Goal: Entertainment & Leisure: Consume media (video, audio)

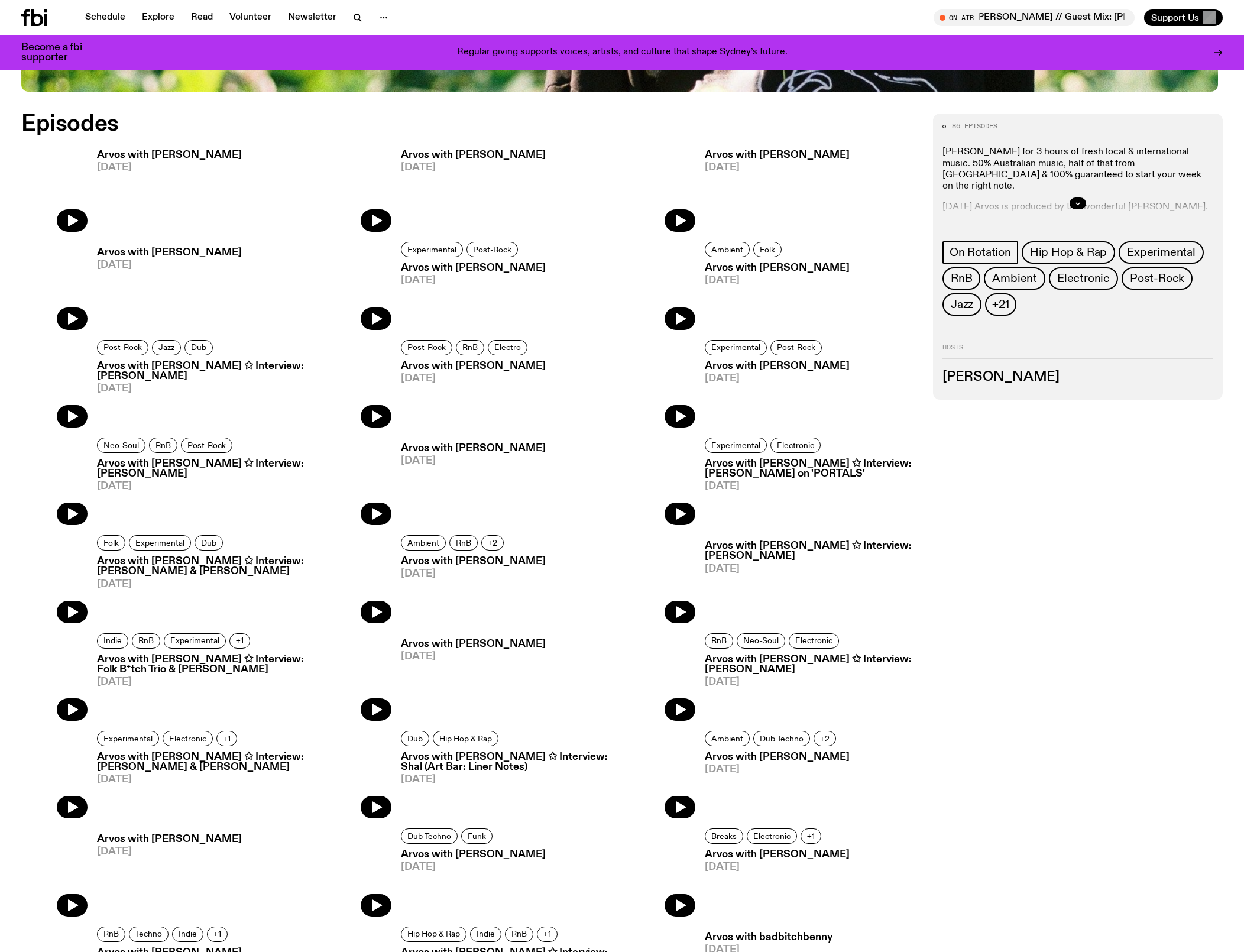
scroll to position [752, 0]
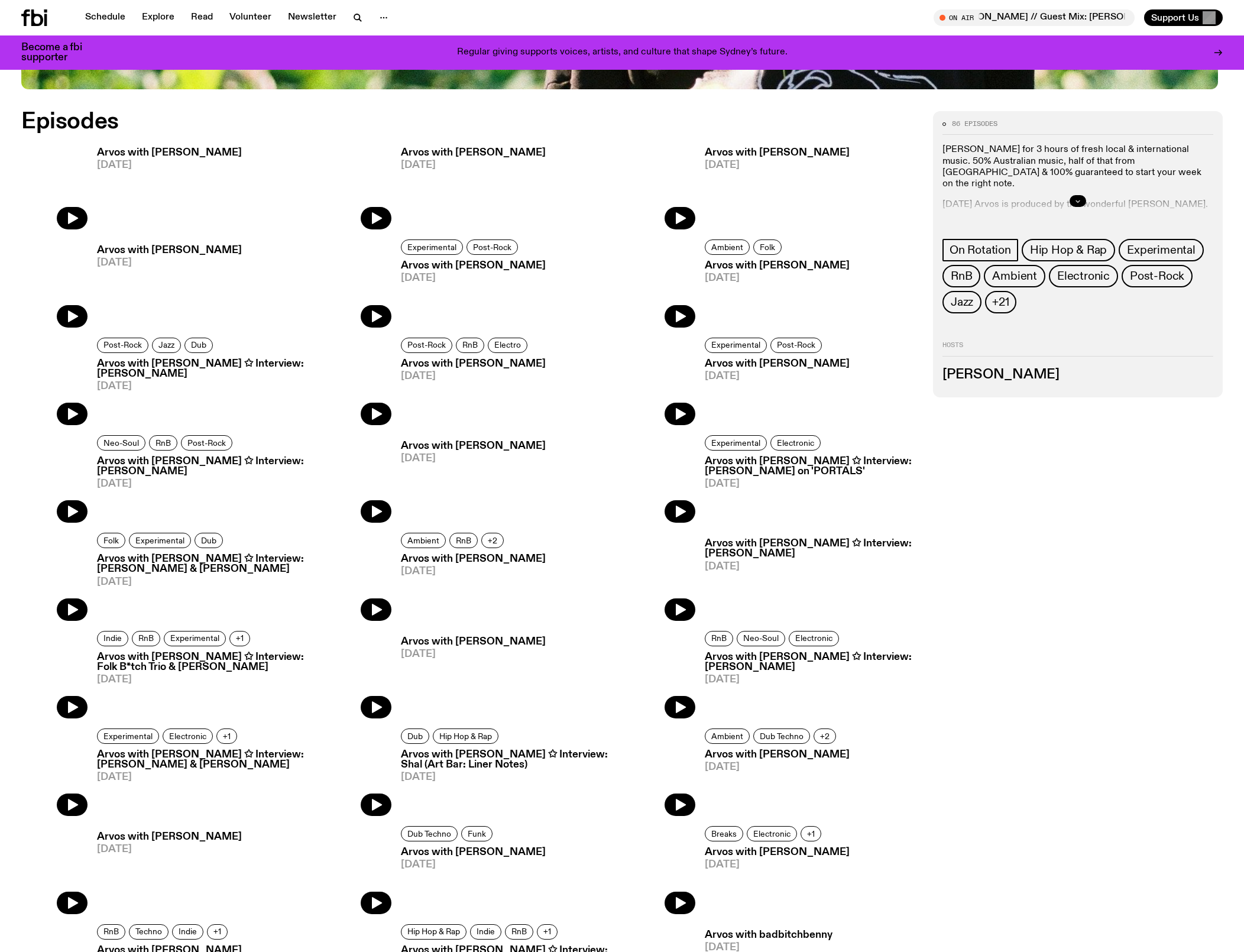
click at [1077, 204] on icon "button" at bounding box center [1077, 201] width 7 height 7
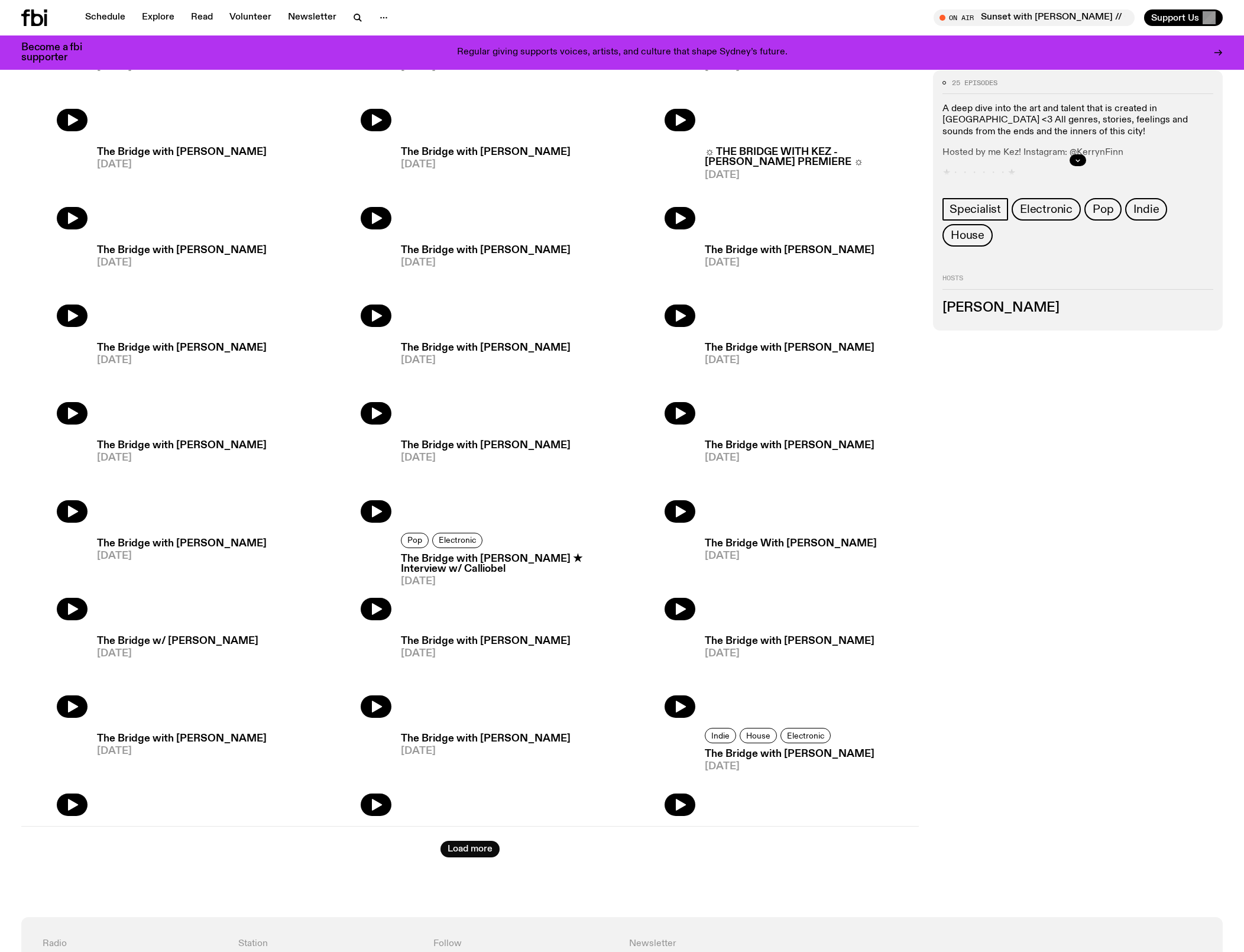
scroll to position [849, 0]
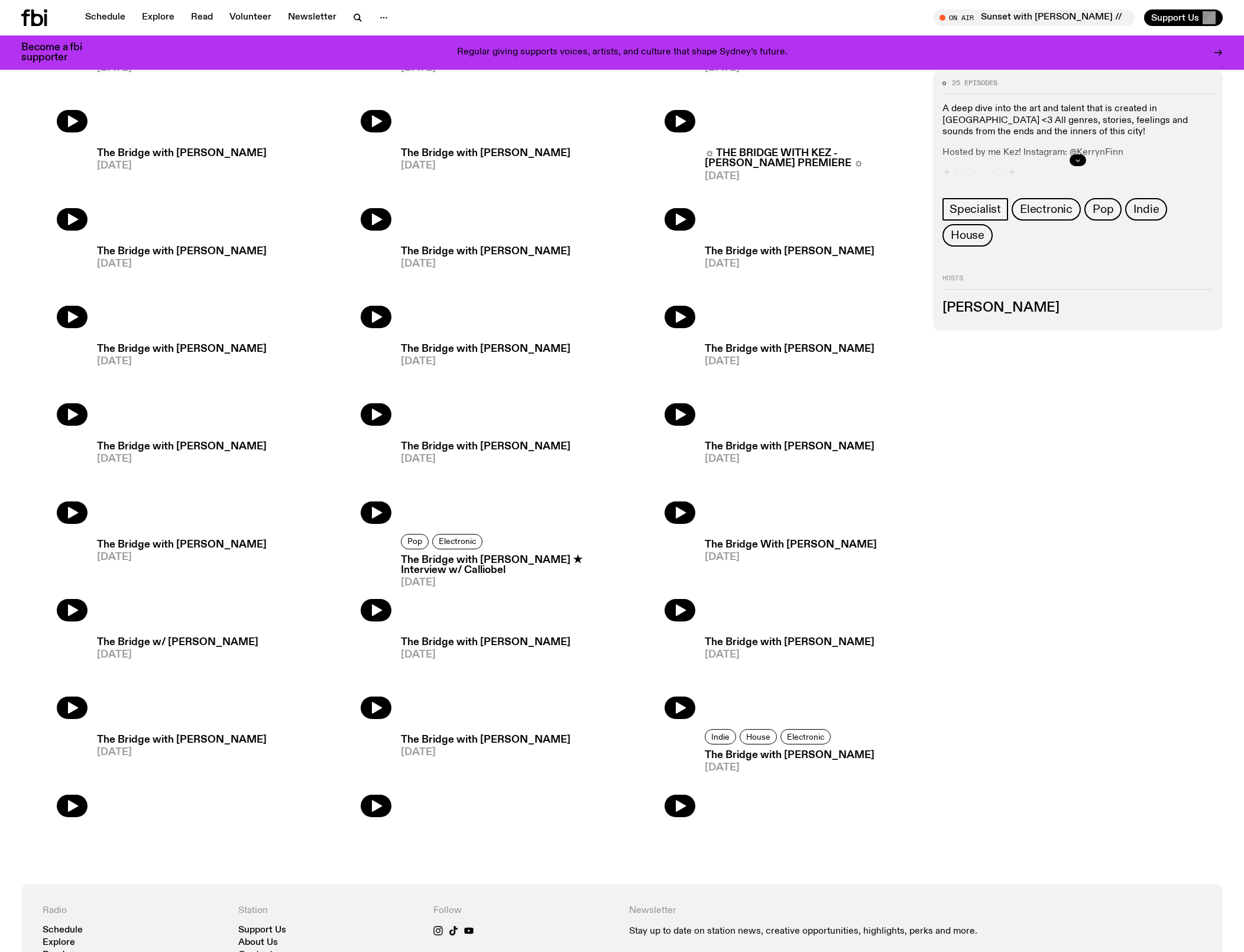
click at [1076, 164] on icon "button" at bounding box center [1077, 160] width 7 height 7
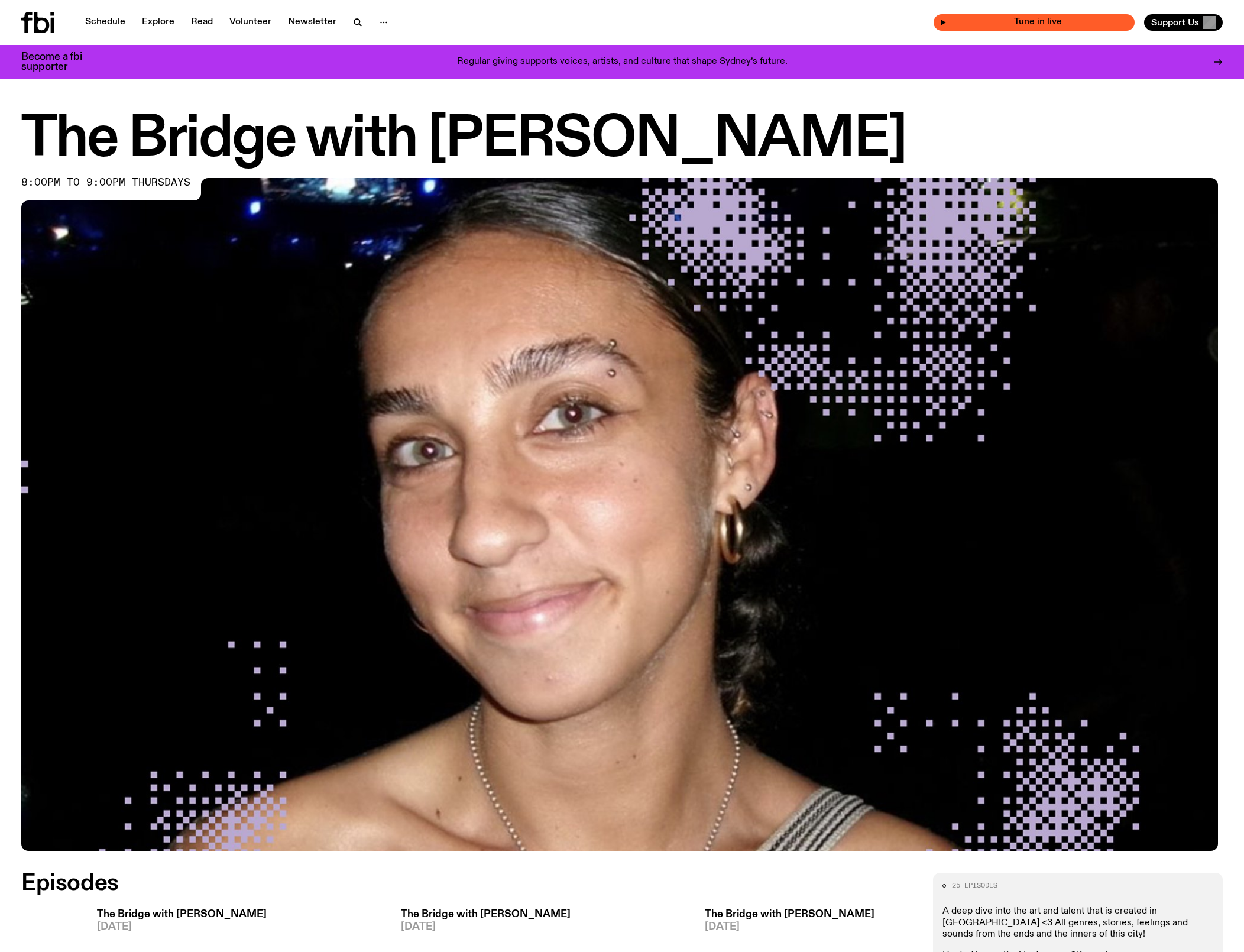
scroll to position [0, 0]
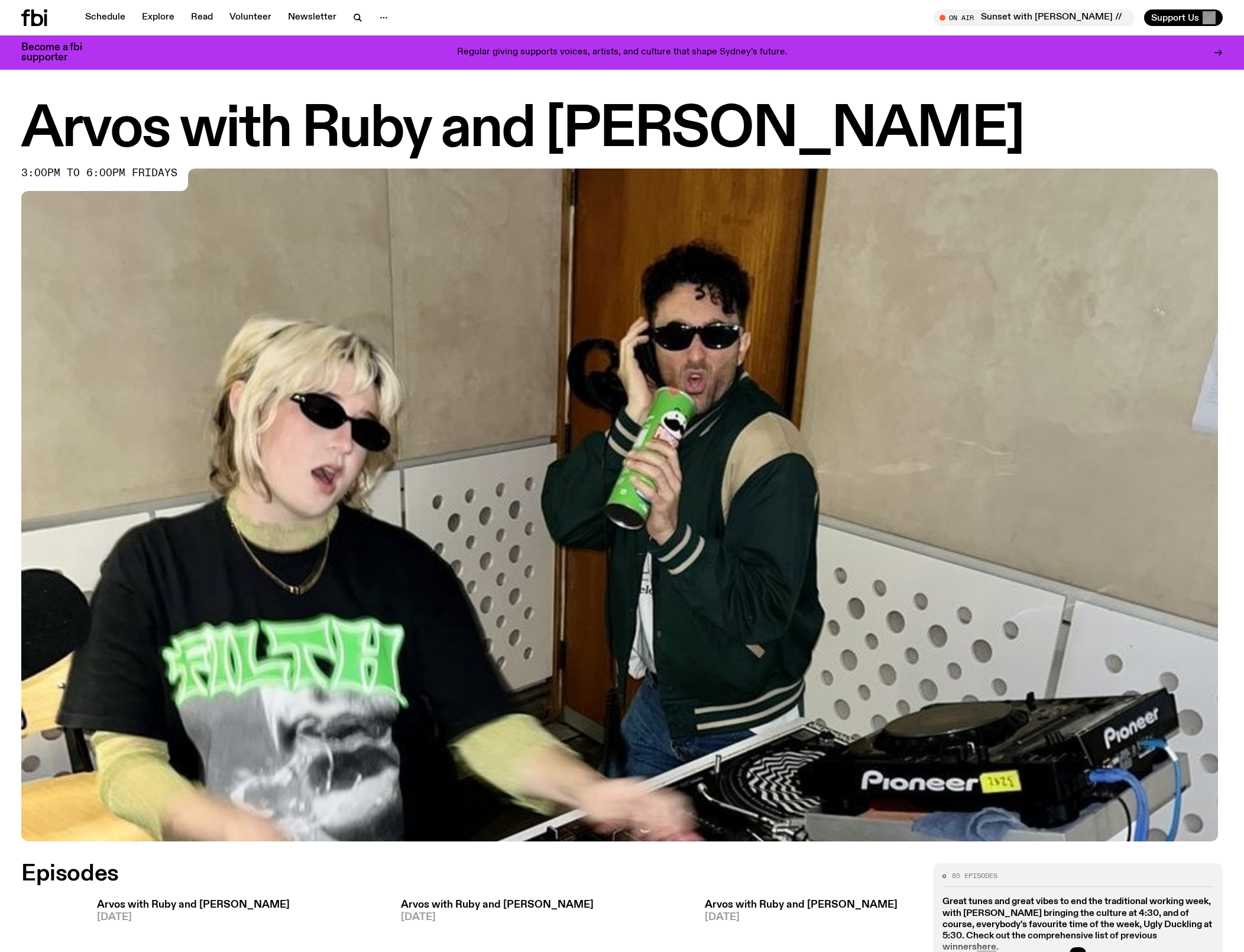
scroll to position [317, 0]
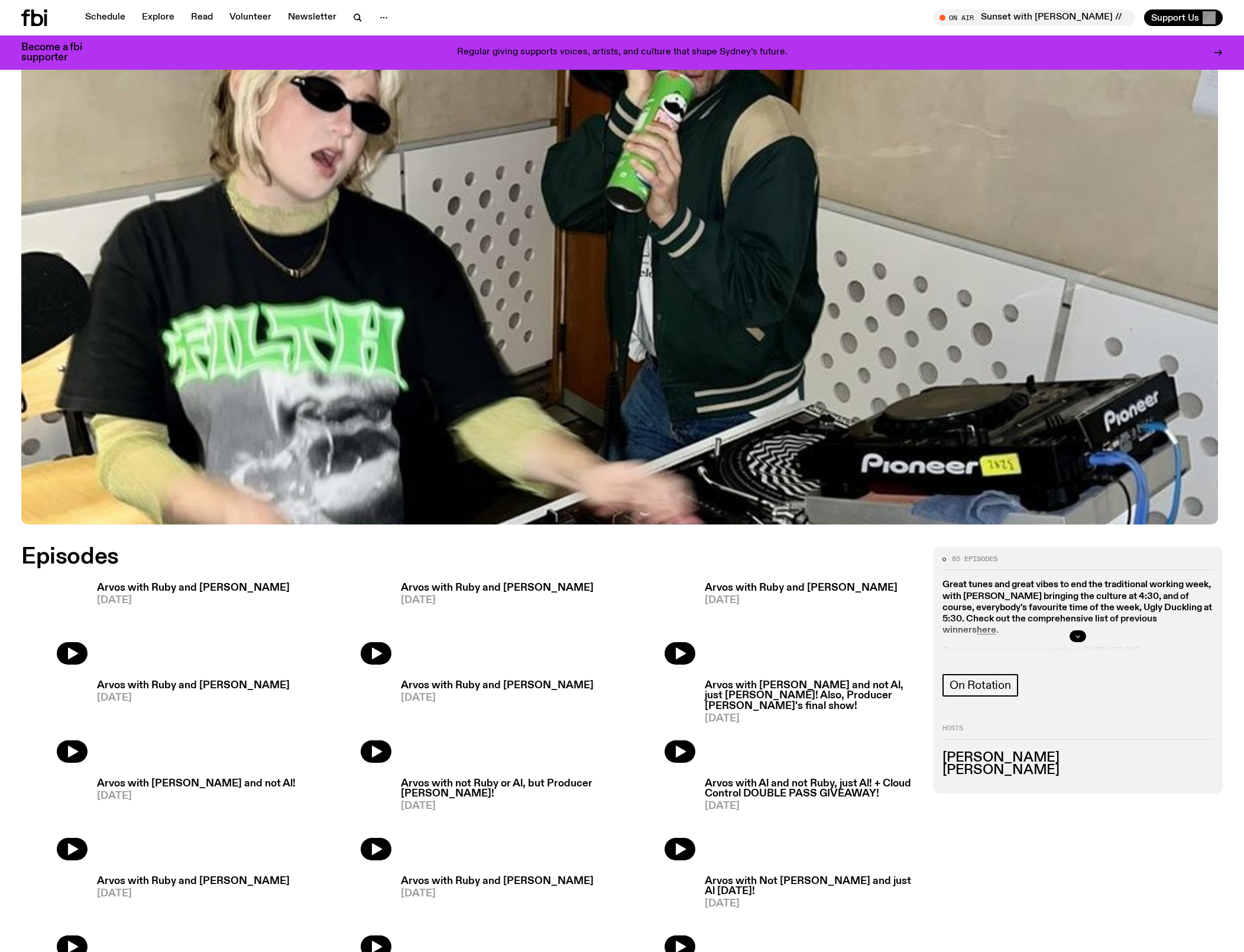
click at [1079, 642] on button "button" at bounding box center [1078, 636] width 17 height 12
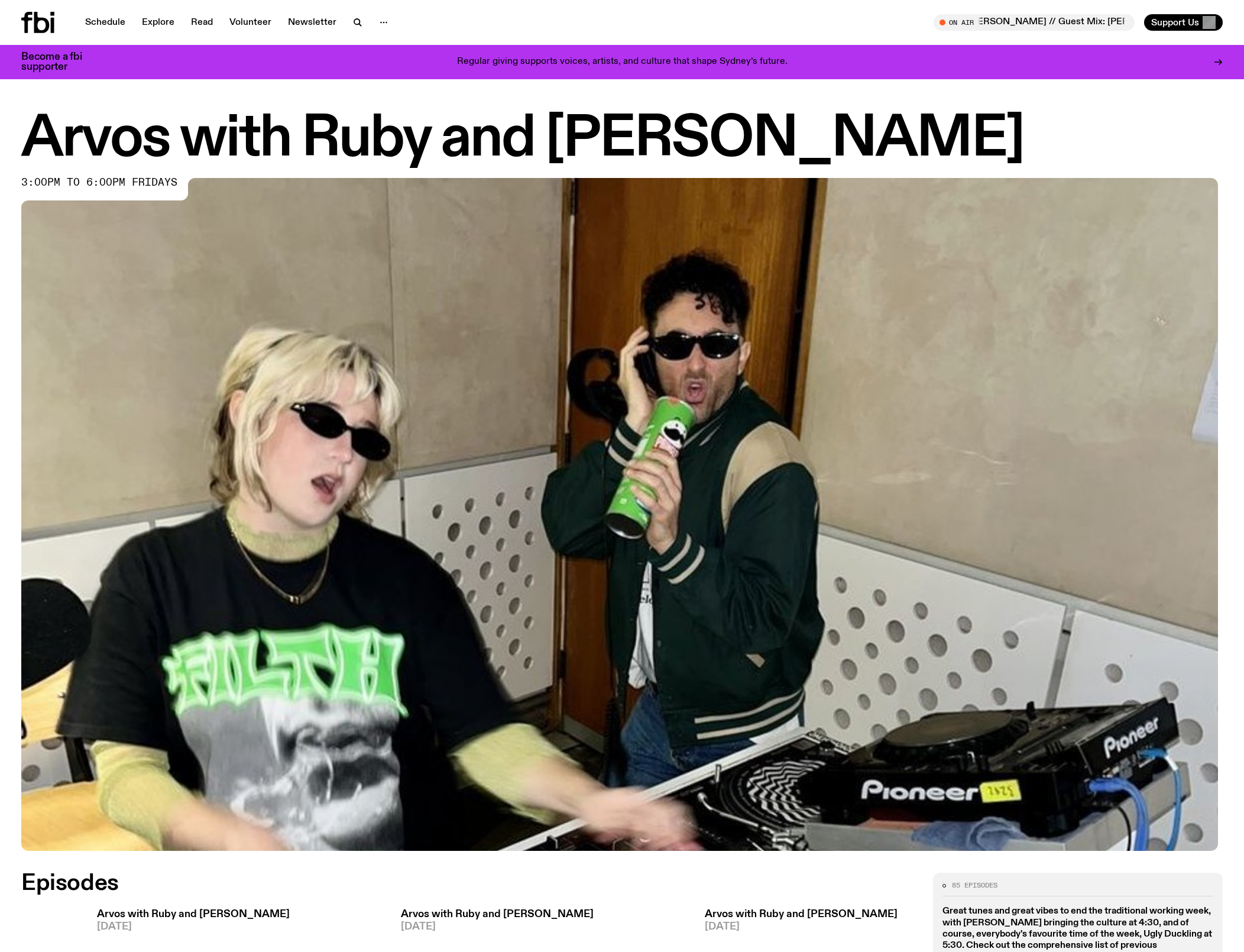
scroll to position [0, 0]
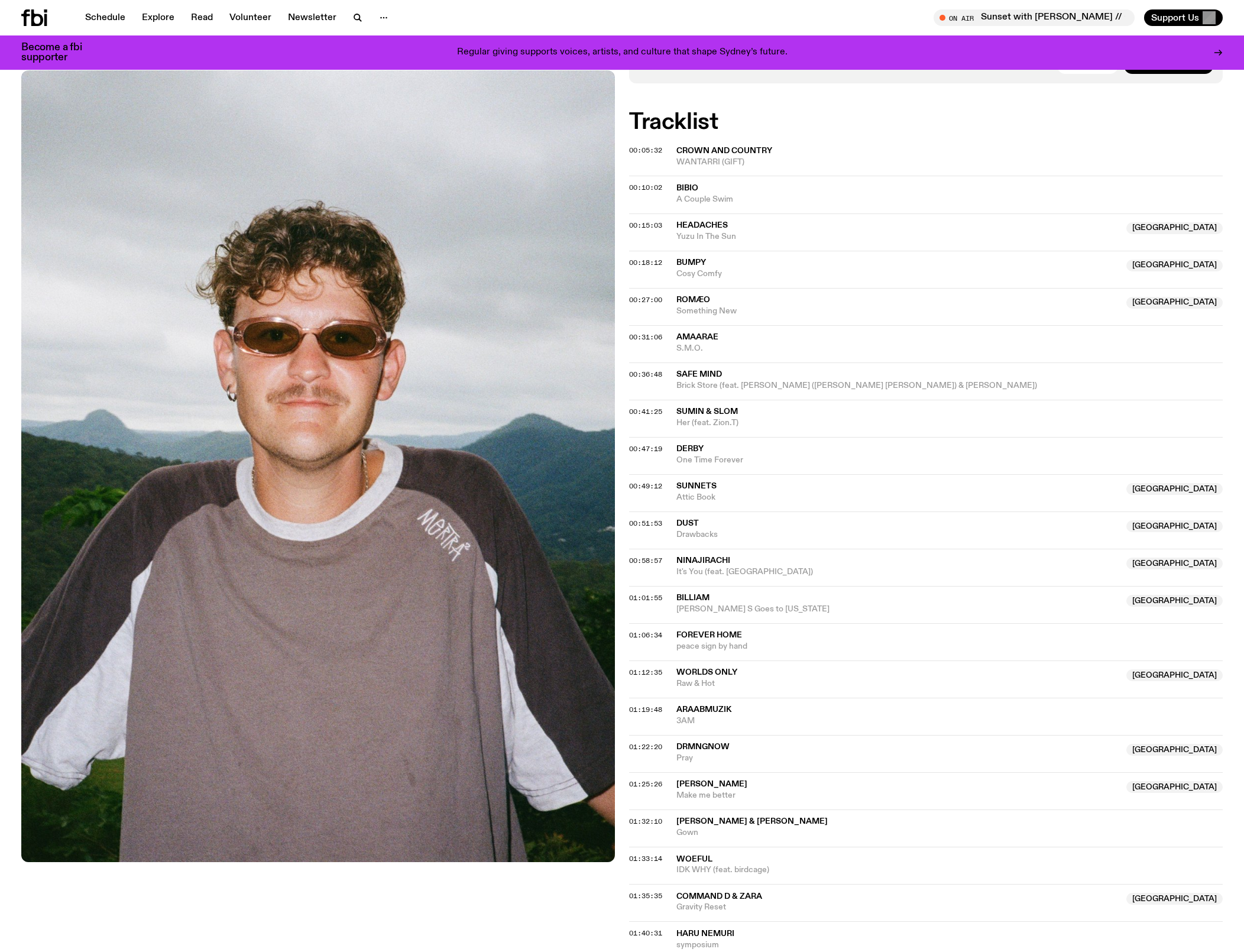
scroll to position [207, 0]
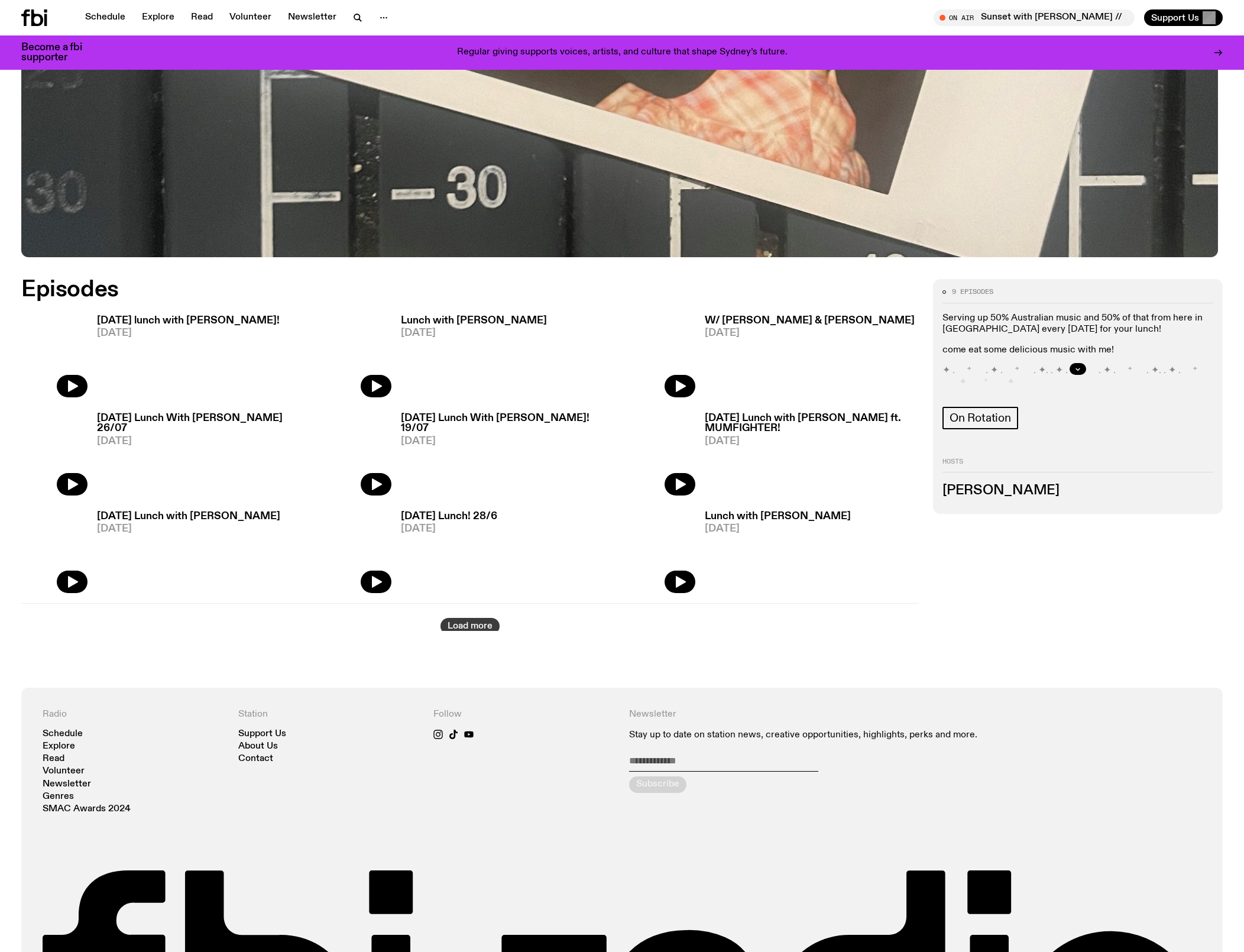
scroll to position [586, 0]
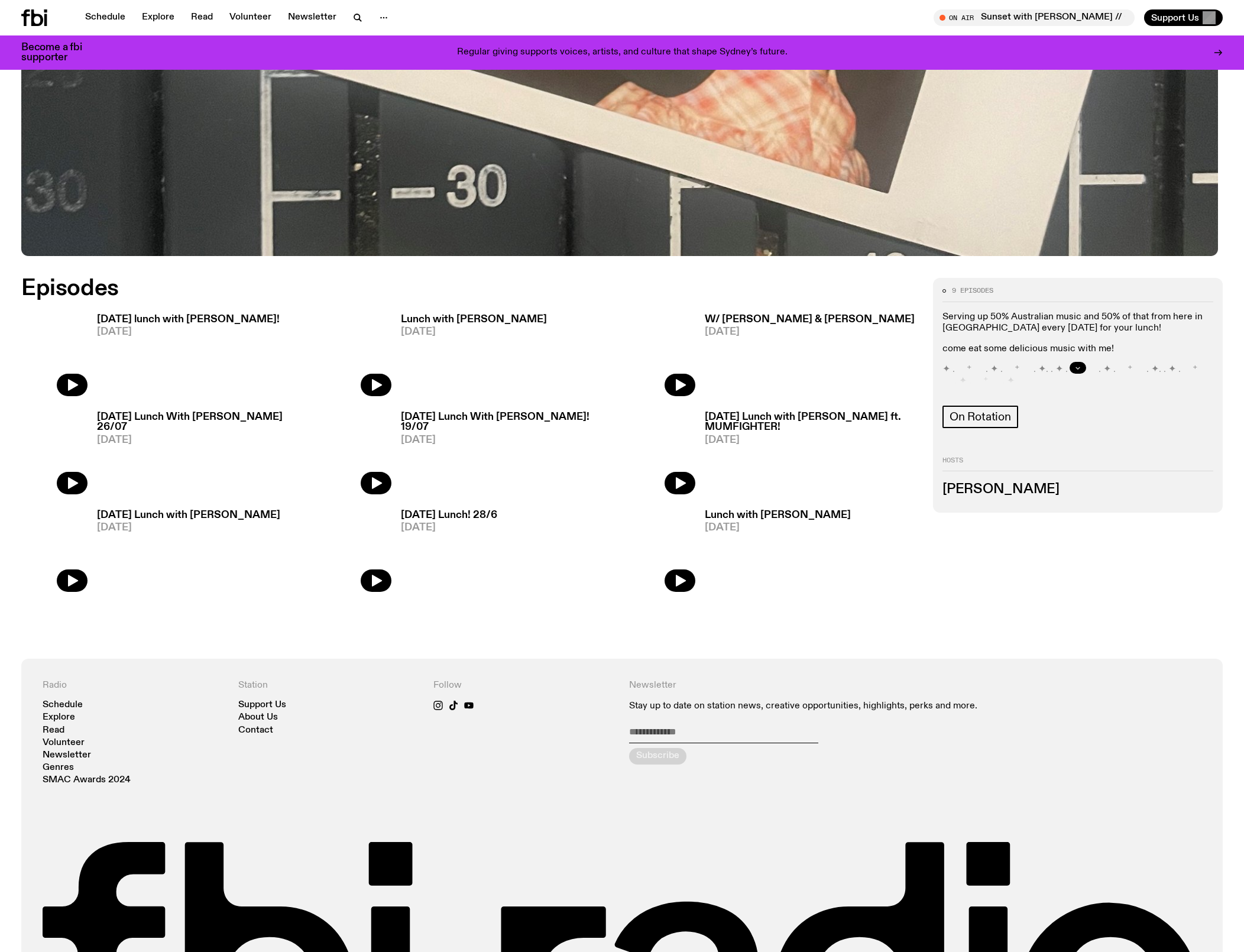
click at [1074, 372] on icon "button" at bounding box center [1077, 368] width 7 height 7
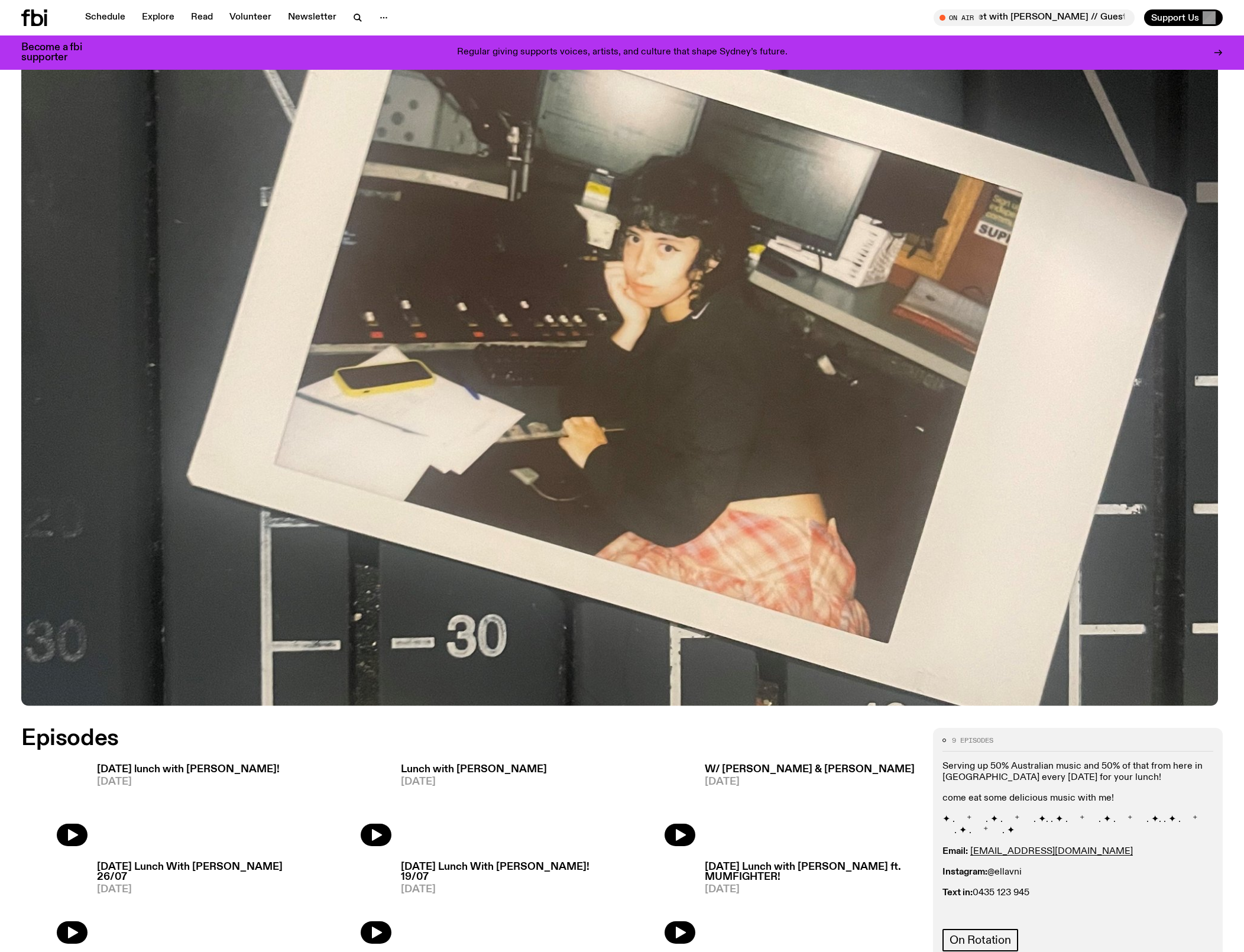
scroll to position [720, 0]
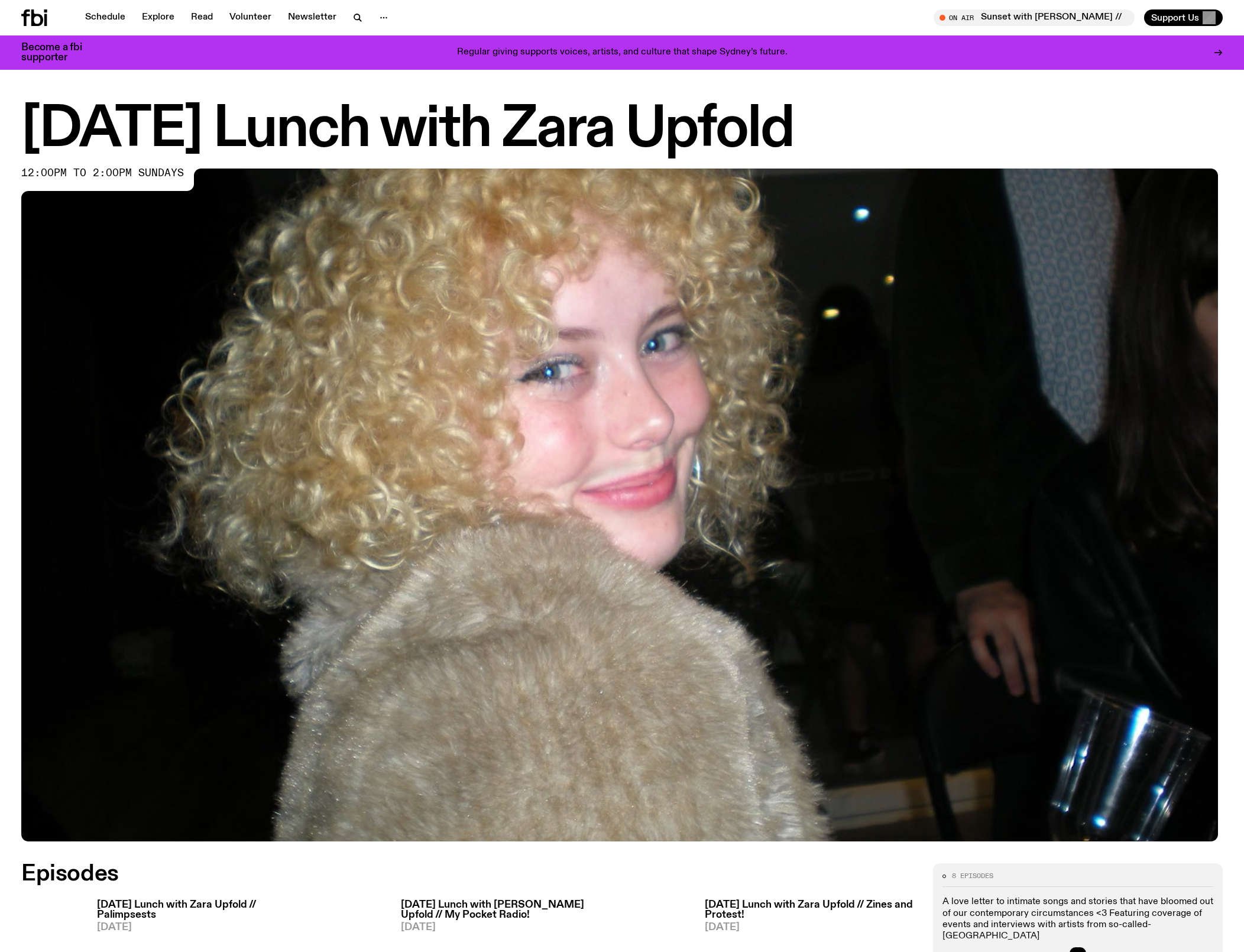
scroll to position [753, 0]
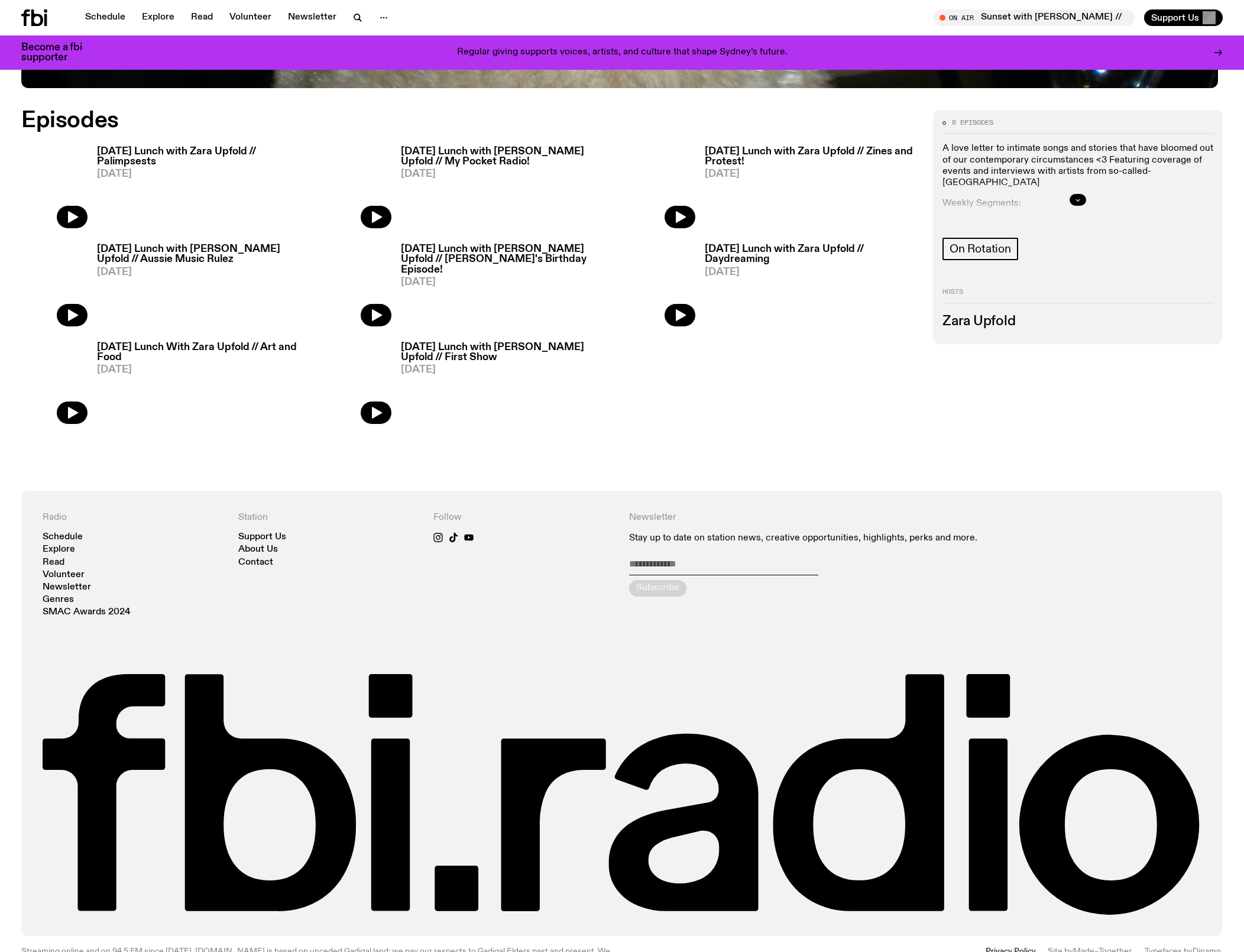
click at [1072, 206] on button "button" at bounding box center [1078, 200] width 17 height 12
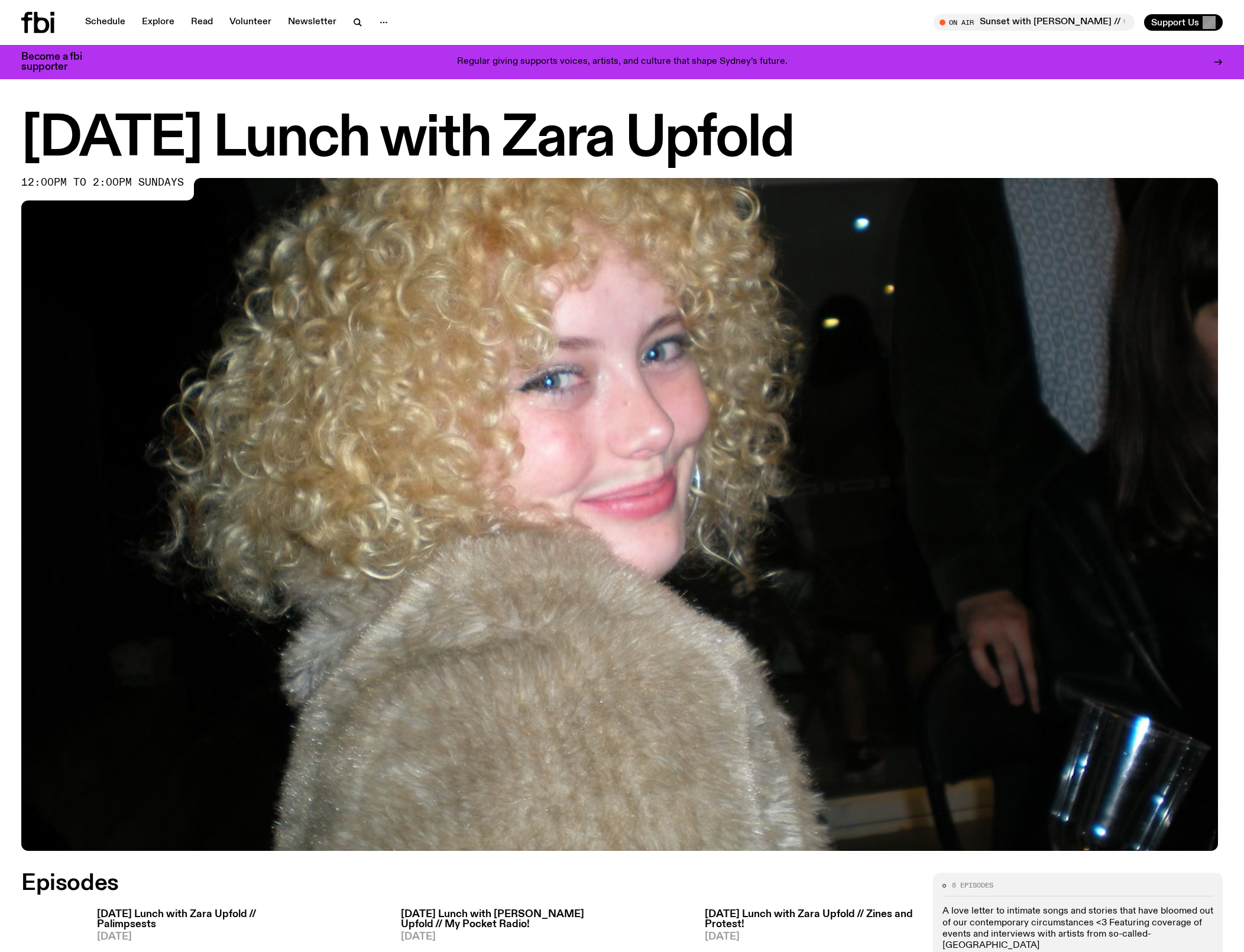
scroll to position [0, 0]
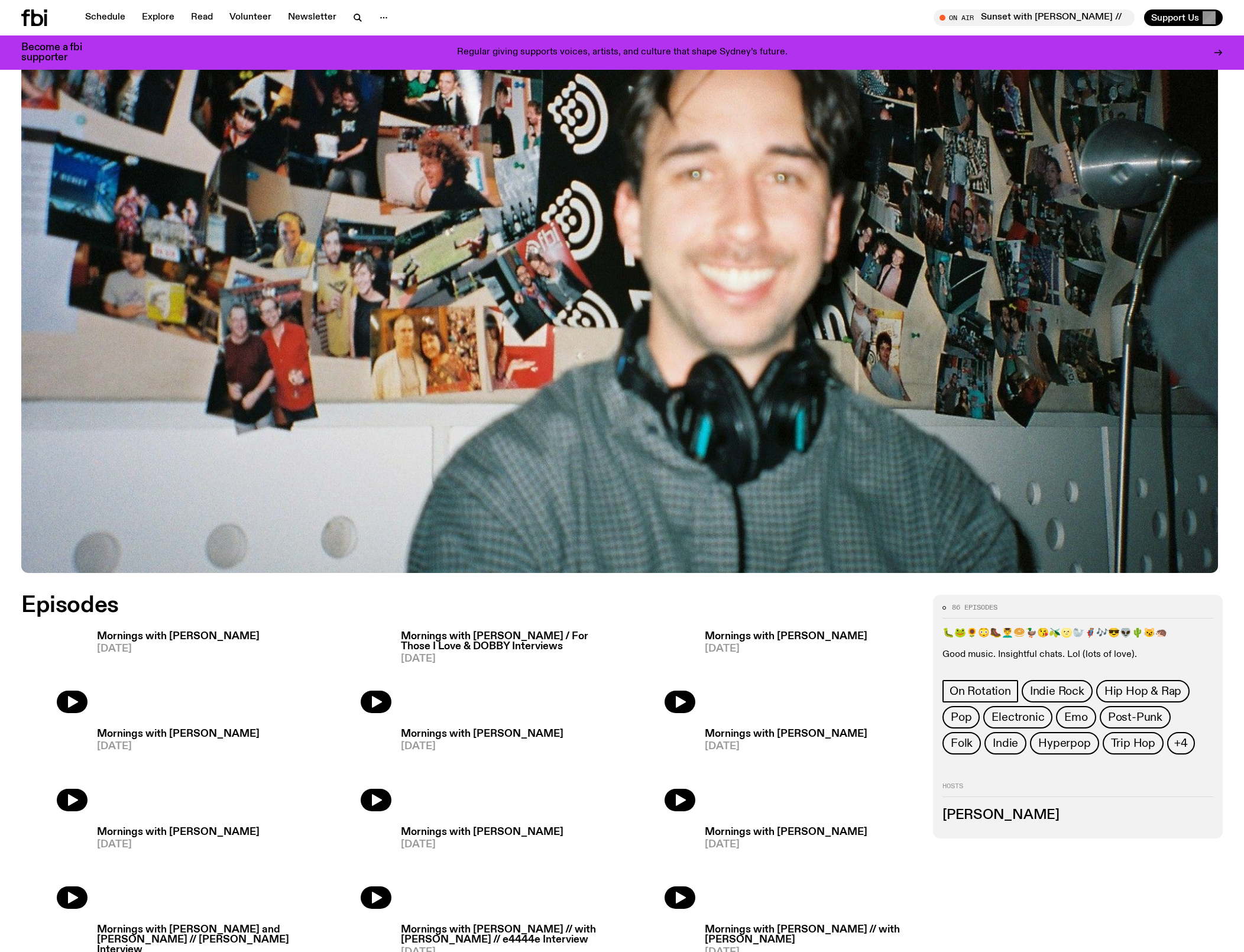
scroll to position [267, 0]
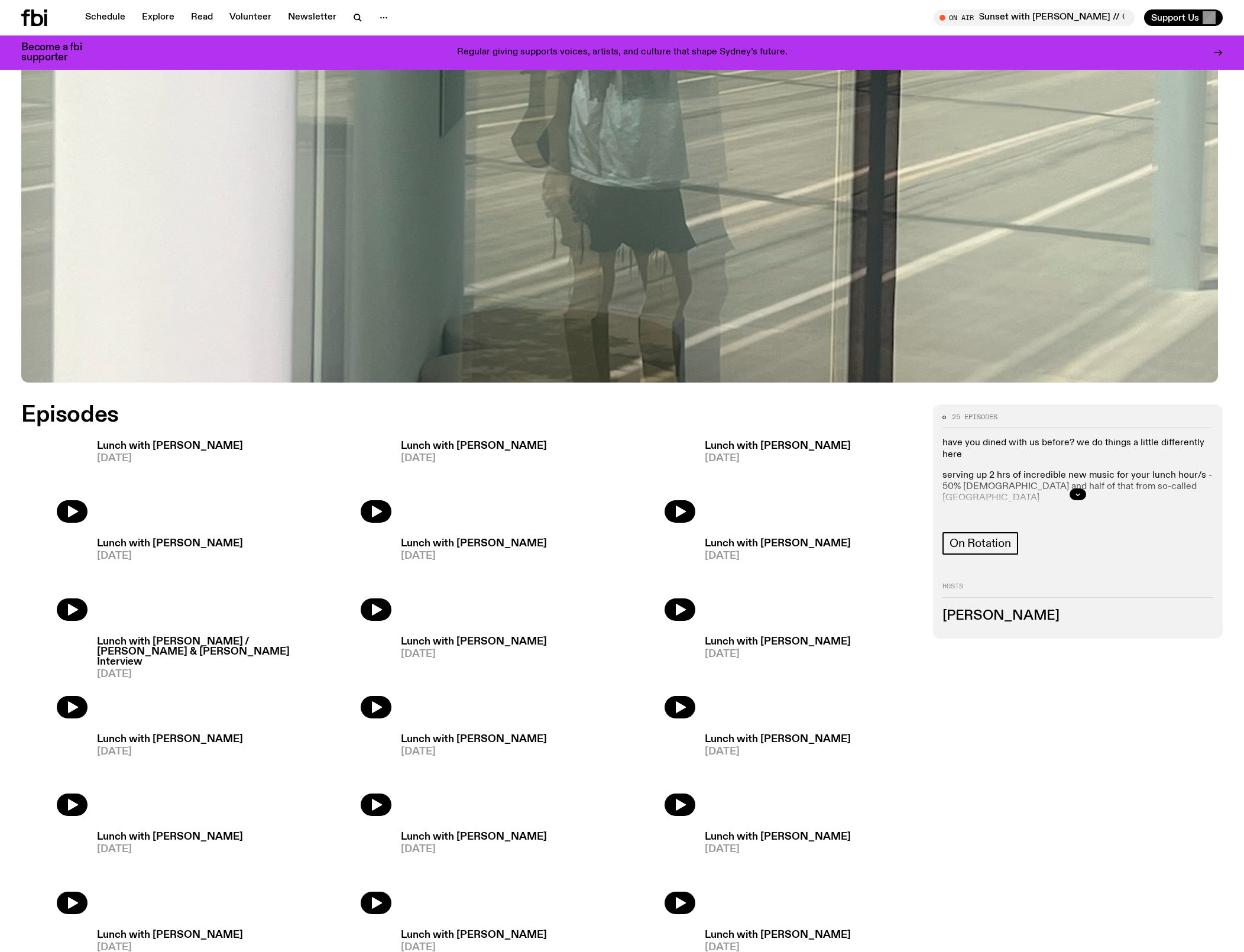
scroll to position [463, 0]
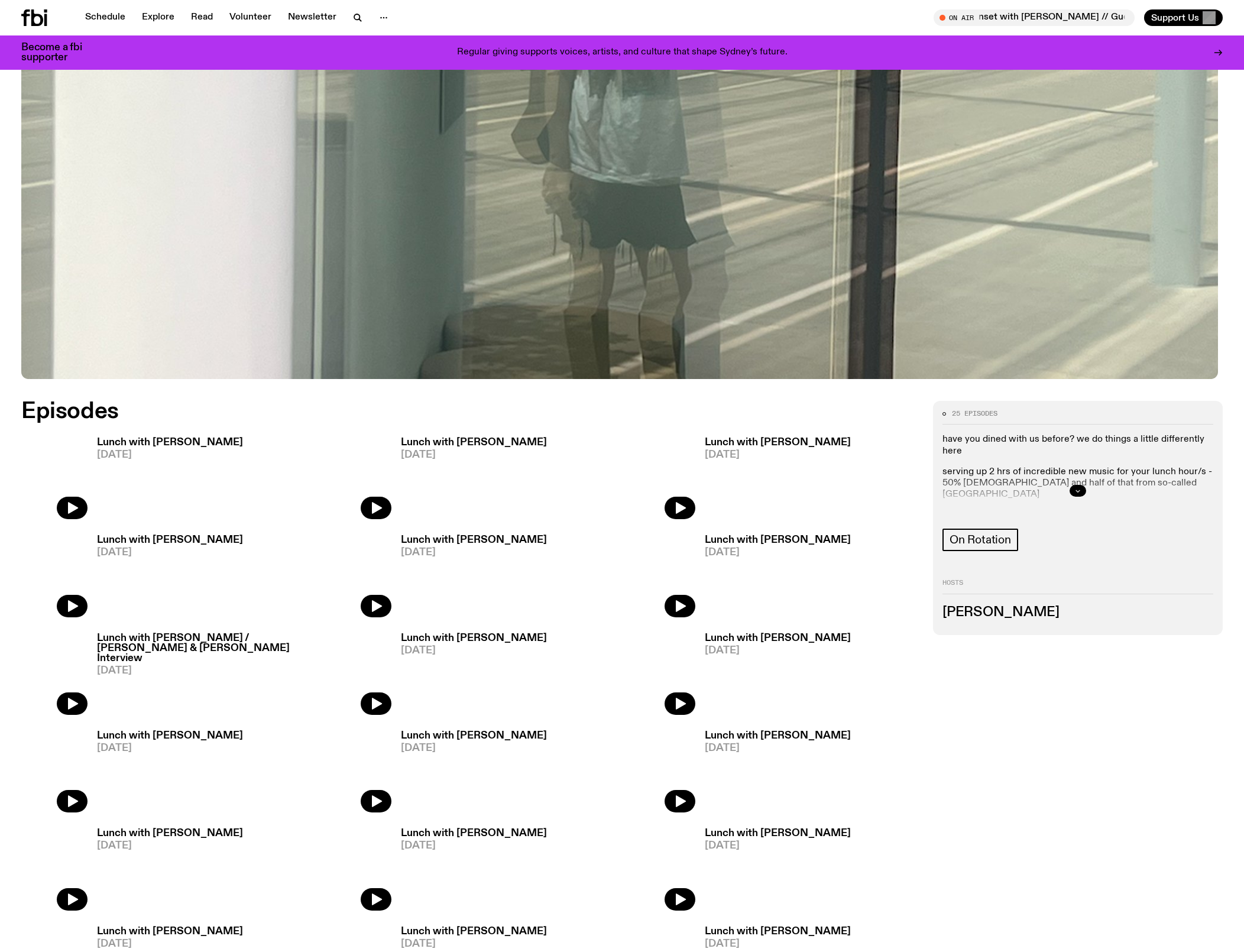
click at [1082, 497] on button "button" at bounding box center [1078, 491] width 17 height 12
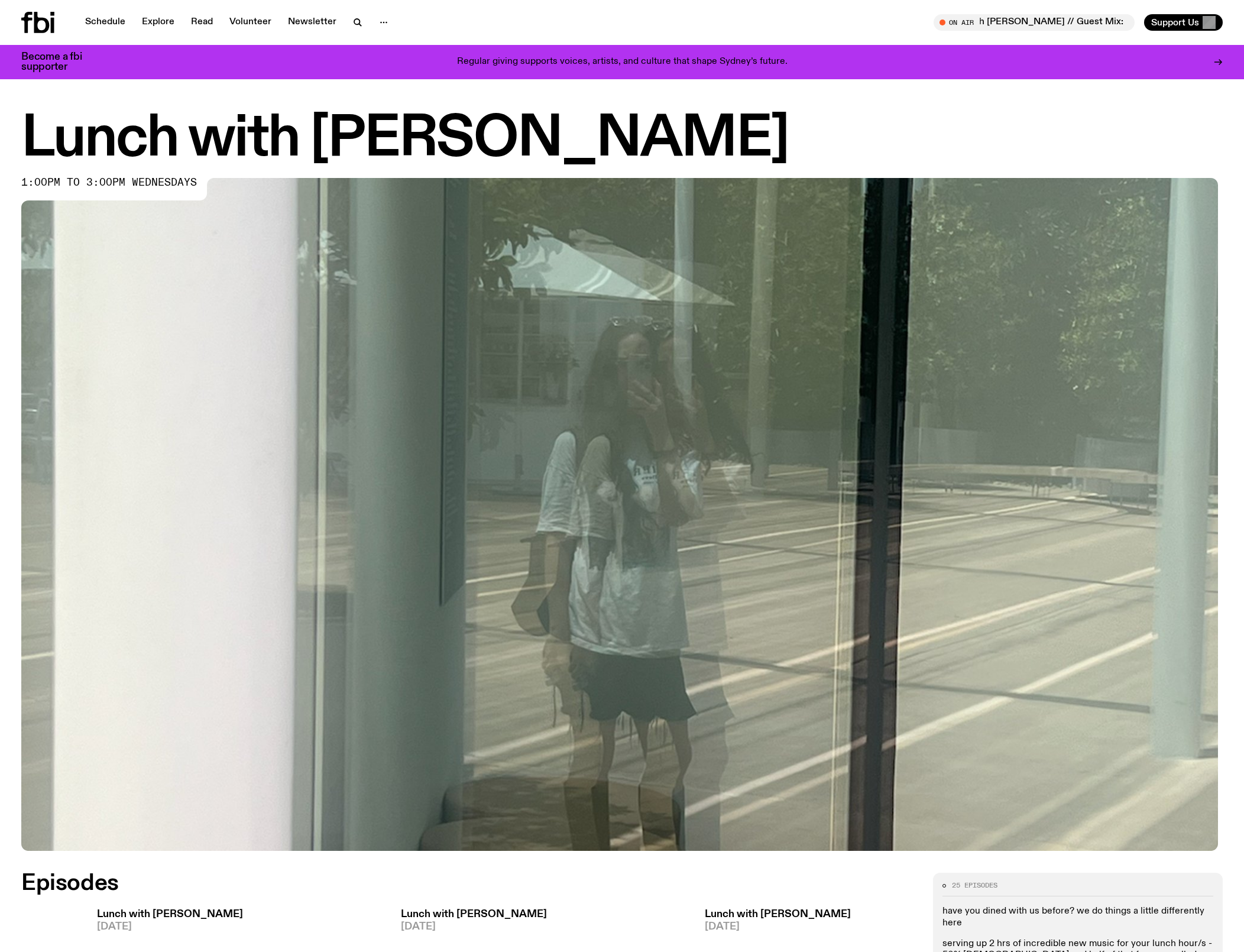
scroll to position [0, 0]
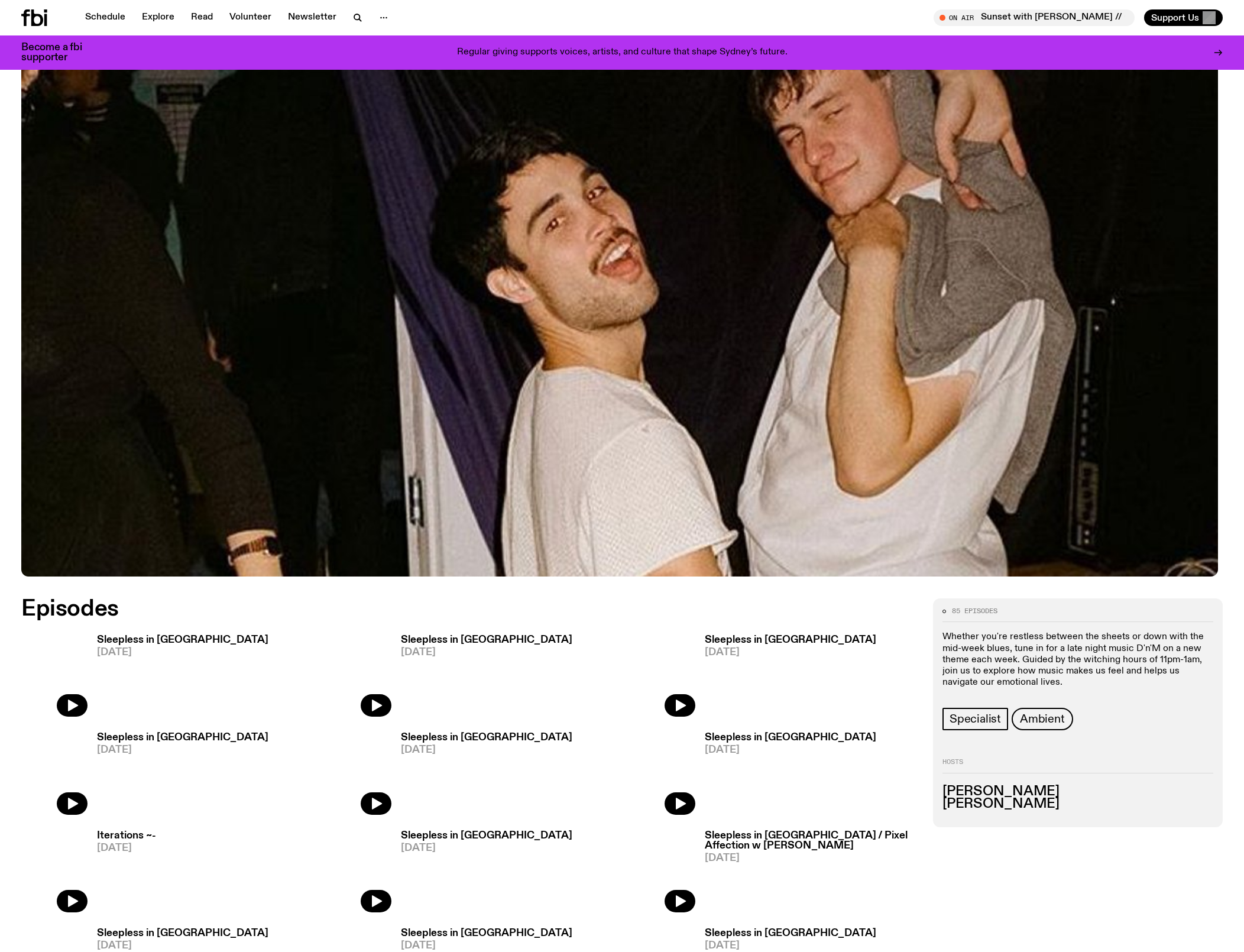
scroll to position [266, 0]
